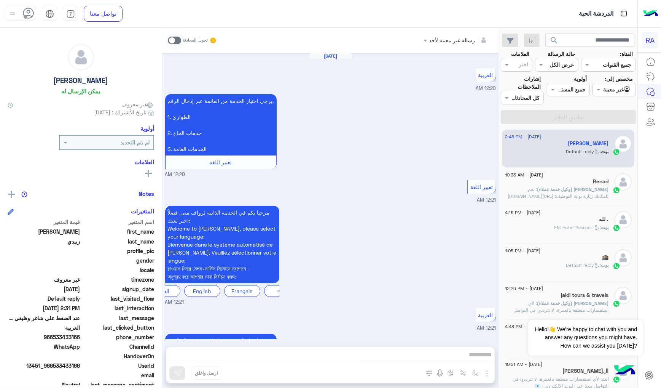
scroll to position [1189, 0]
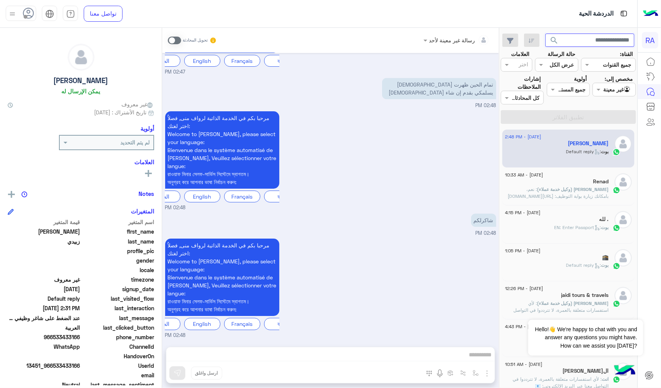
click at [603, 40] on input "text" at bounding box center [590, 41] width 89 height 14
type input "*"
click at [546, 34] on button "search" at bounding box center [555, 42] width 19 height 16
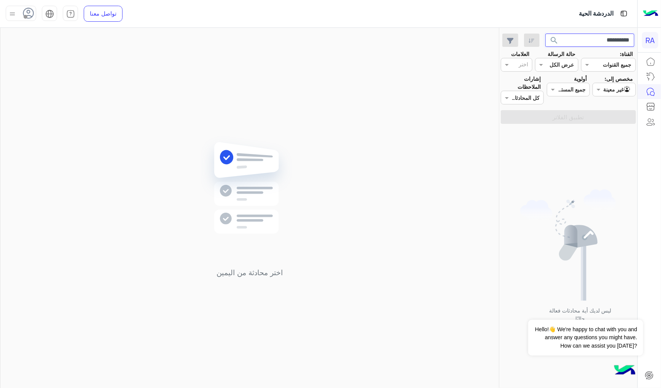
drag, startPoint x: 602, startPoint y: 40, endPoint x: 592, endPoint y: 41, distance: 9.2
click at [592, 41] on input "**********" at bounding box center [590, 41] width 89 height 14
type input "*********"
click at [546, 34] on button "search" at bounding box center [555, 42] width 19 height 16
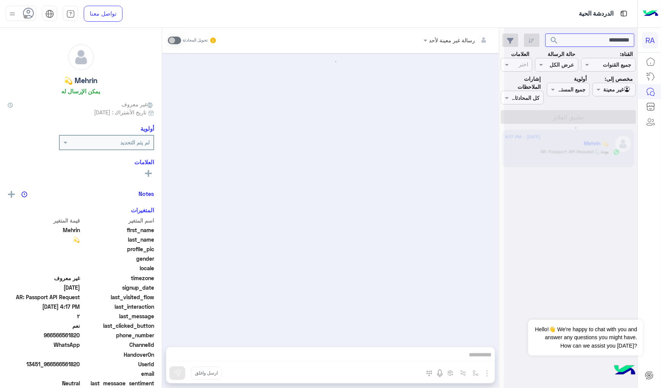
scroll to position [761, 0]
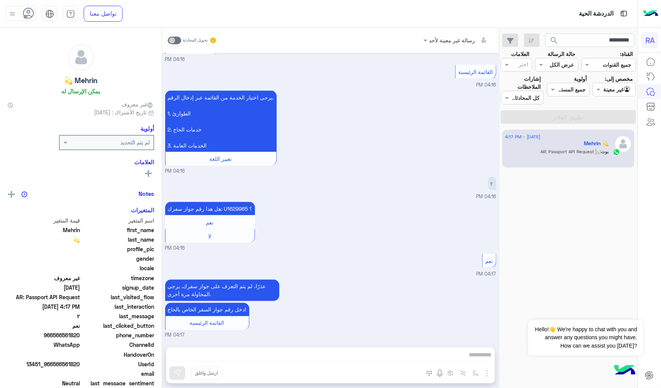
click at [555, 40] on span "search" at bounding box center [554, 40] width 9 height 9
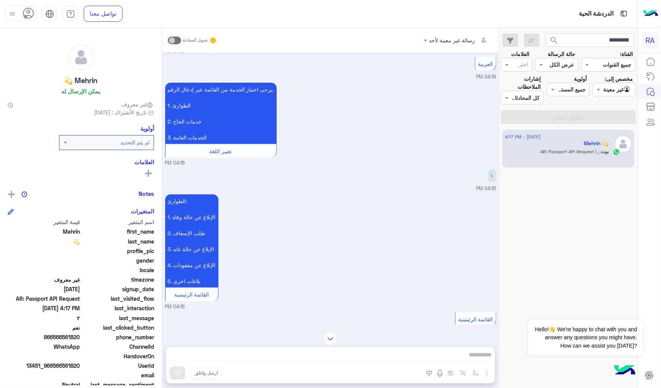
scroll to position [507, 0]
